Goal: Task Accomplishment & Management: Manage account settings

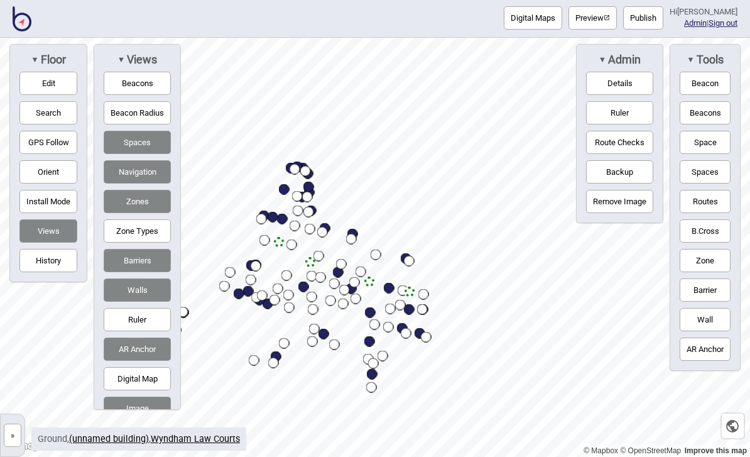
click at [23, 18] on img at bounding box center [22, 18] width 19 height 25
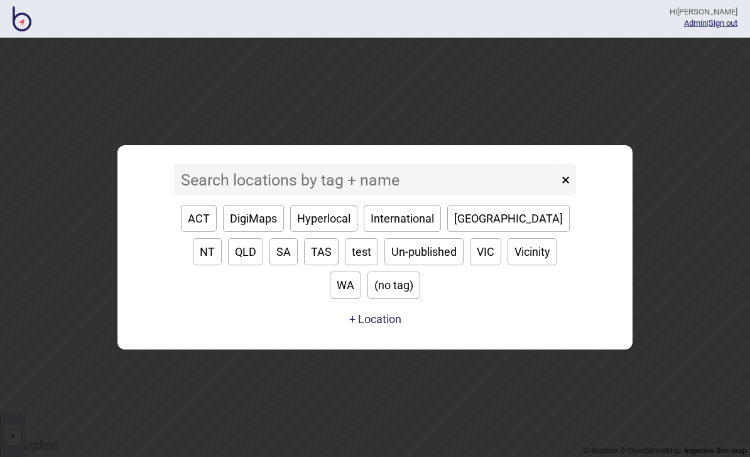
click at [200, 232] on button "ACT" at bounding box center [199, 218] width 36 height 27
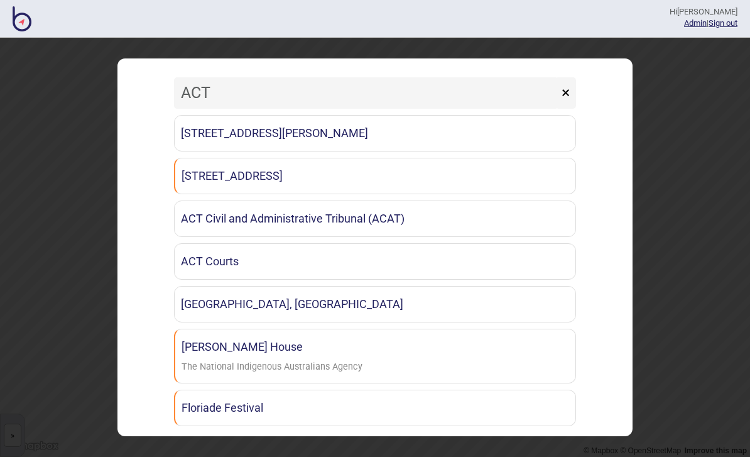
type input "ACT"
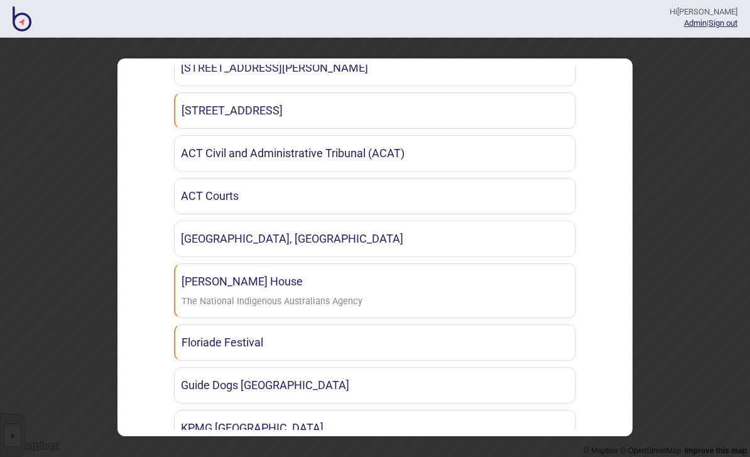
scroll to position [67, 0]
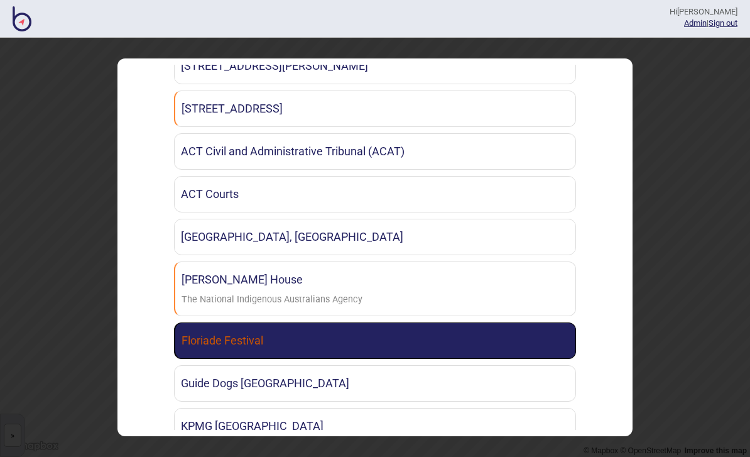
click at [449, 327] on link "Floriade Festival" at bounding box center [375, 340] width 402 height 36
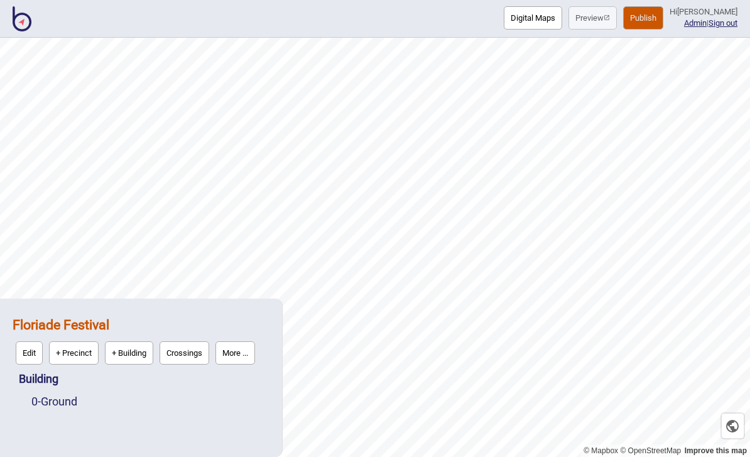
click at [655, 18] on button "Publish" at bounding box center [643, 17] width 40 height 23
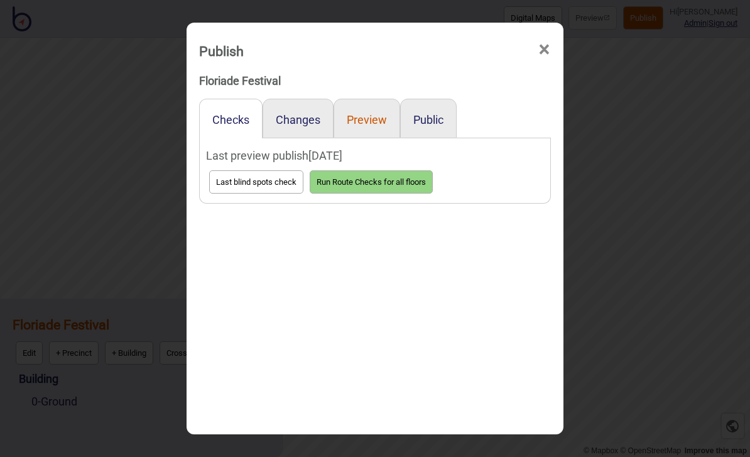
click at [377, 113] on button "Preview" at bounding box center [367, 119] width 40 height 13
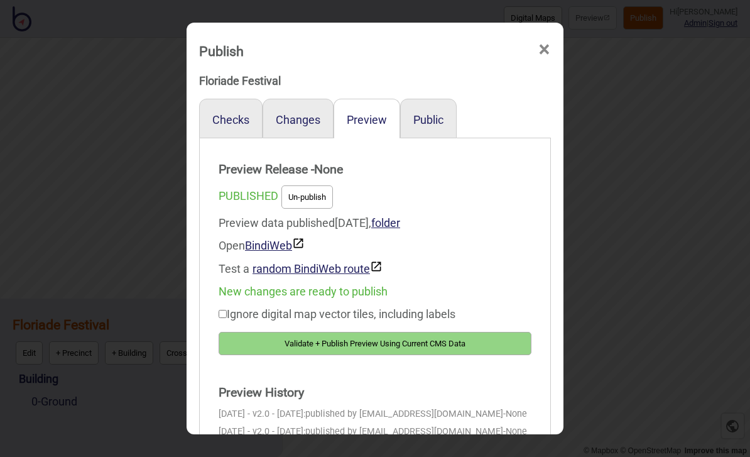
click at [424, 334] on button "Validate + Publish Preview Using Current CMS Data" at bounding box center [375, 343] width 313 height 23
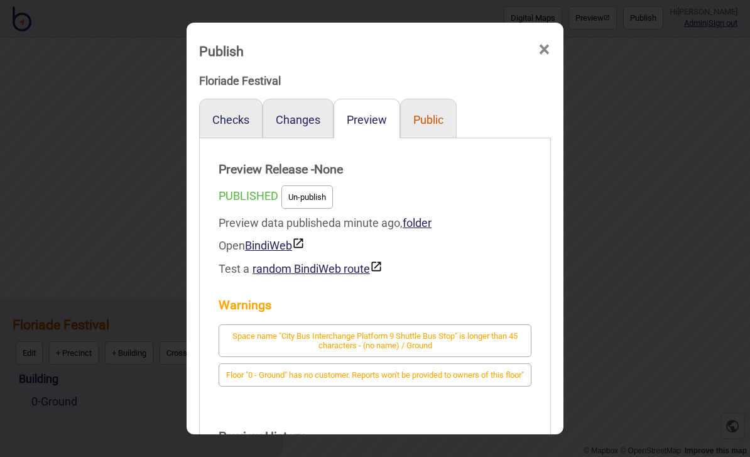
click at [421, 113] on button "Public" at bounding box center [429, 119] width 30 height 13
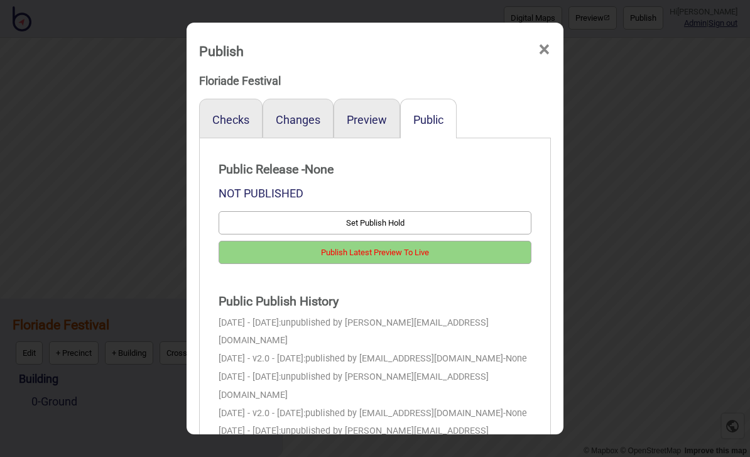
click at [433, 246] on button "Publish Latest Preview To Live" at bounding box center [375, 252] width 313 height 23
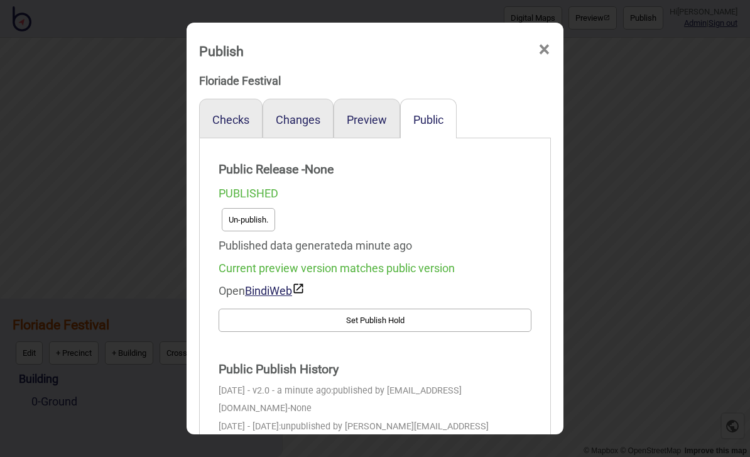
click at [252, 208] on button "Un-publish." at bounding box center [248, 219] width 53 height 23
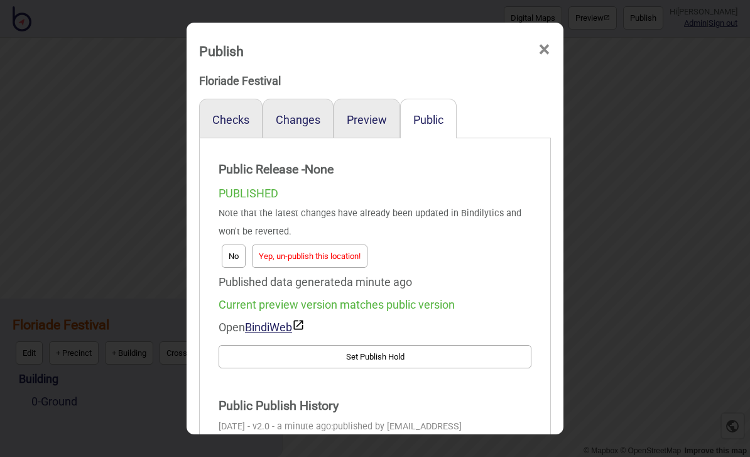
click at [339, 244] on button "Yep, un-publish this location!" at bounding box center [310, 255] width 116 height 23
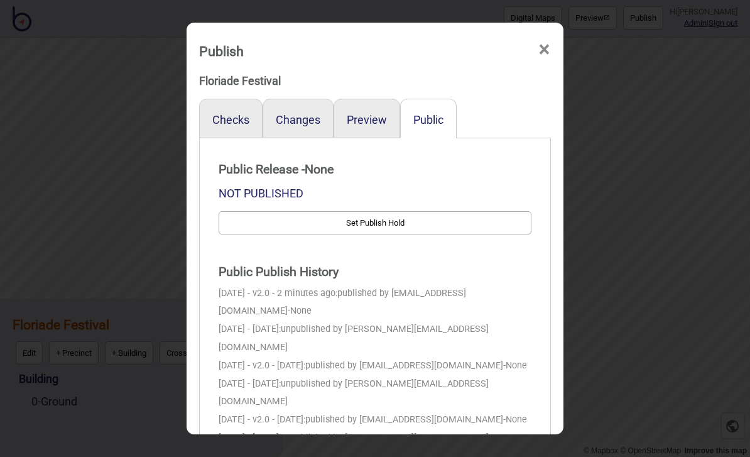
click at [546, 39] on span "×" at bounding box center [544, 49] width 13 height 41
